Goal: Find specific page/section

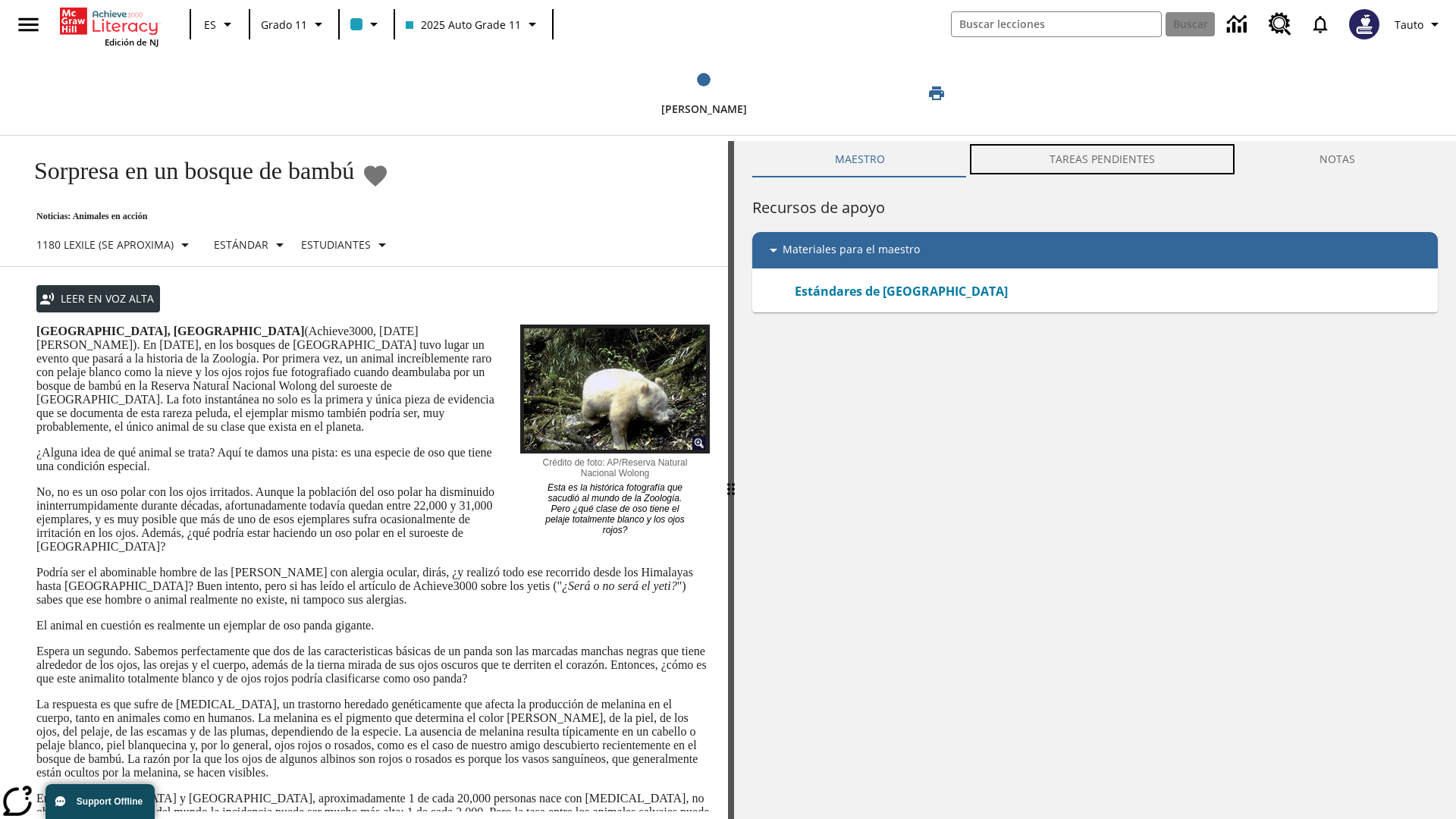
click at [1103, 159] on button "TAREAS PENDIENTES" at bounding box center [1102, 159] width 271 height 36
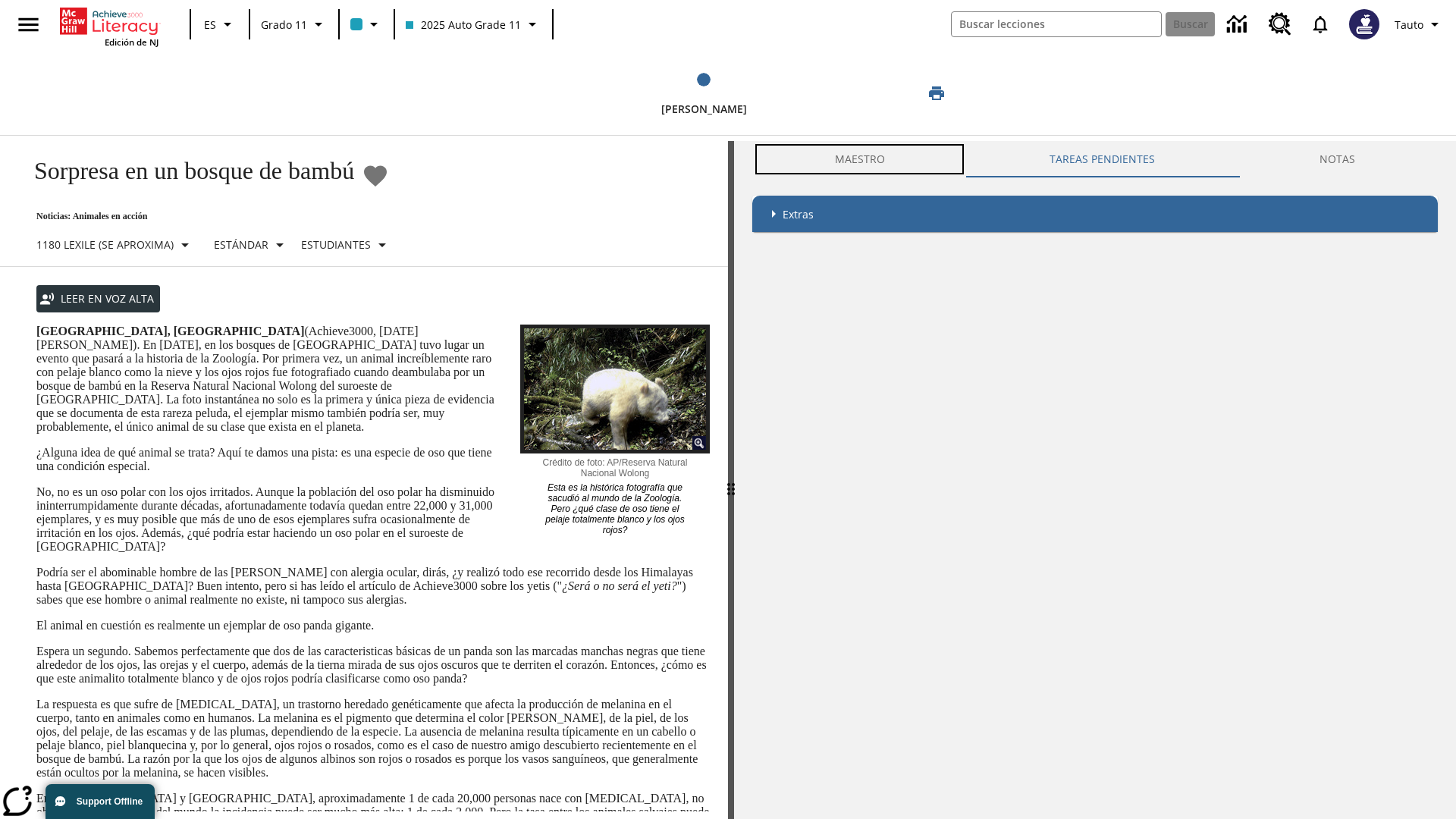
click at [859, 159] on button "Maestro" at bounding box center [860, 159] width 215 height 36
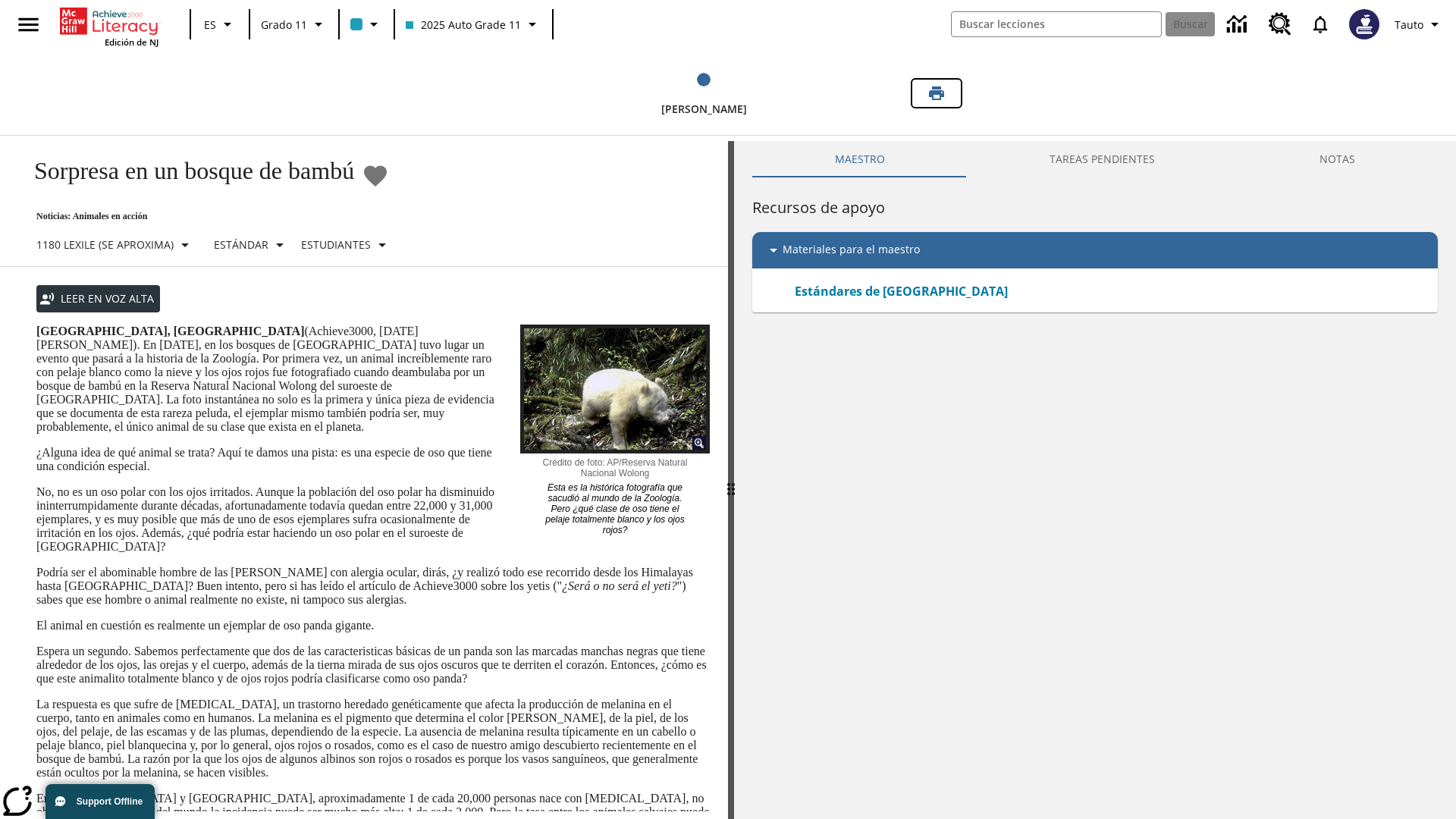
click at [937, 93] on icon "Imprimir" at bounding box center [937, 93] width 15 height 13
